Goal: Find specific page/section: Find specific page/section

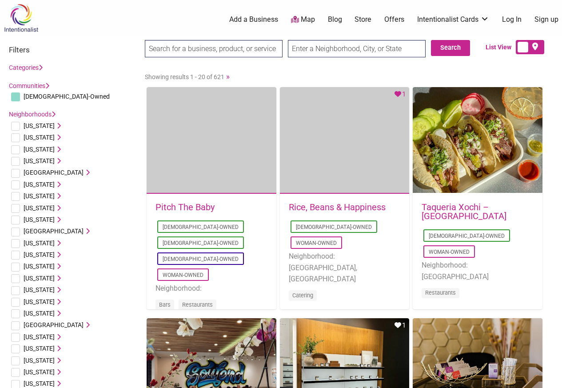
click at [55, 220] on icon at bounding box center [58, 219] width 6 height 6
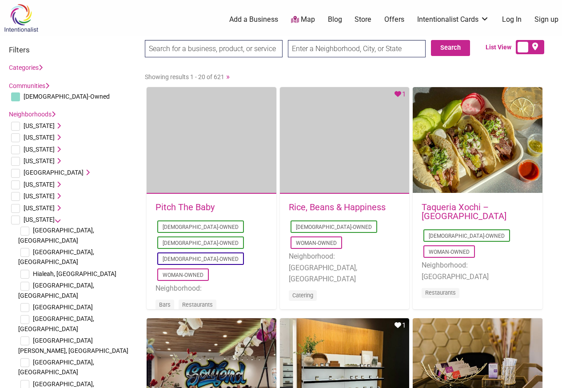
click at [27, 282] on input "checkbox" at bounding box center [24, 286] width 9 height 9
click at [20, 282] on input "checkbox" at bounding box center [24, 286] width 9 height 9
click at [19, 279] on li "[GEOGRAPHIC_DATA], [GEOGRAPHIC_DATA]" at bounding box center [77, 290] width 118 height 22
click at [55, 282] on span "[GEOGRAPHIC_DATA], [GEOGRAPHIC_DATA]" at bounding box center [56, 290] width 76 height 17
click at [25, 282] on input "checkbox" at bounding box center [24, 286] width 9 height 9
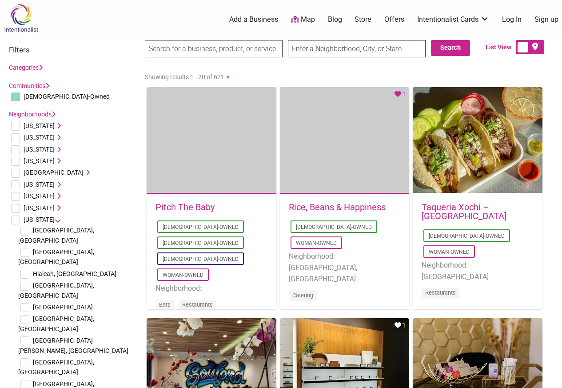
checkbox input "true"
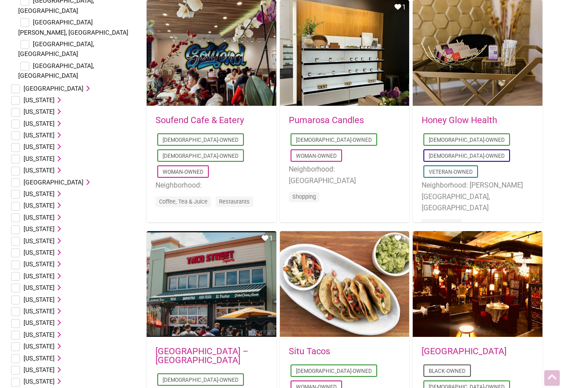
scroll to position [320, 0]
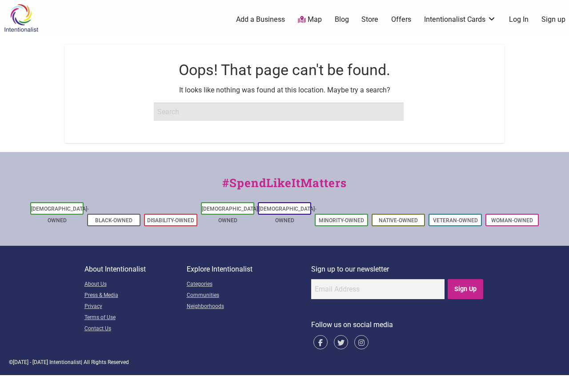
click at [201, 112] on input "search" at bounding box center [279, 112] width 250 height 18
paste input "[GEOGRAPHIC_DATA], [GEOGRAPHIC_DATA]"
type input "[GEOGRAPHIC_DATA], [GEOGRAPHIC_DATA]"
click at [0, 0] on input "Search" at bounding box center [17, 9] width 34 height 18
